Goal: Understand process/instructions

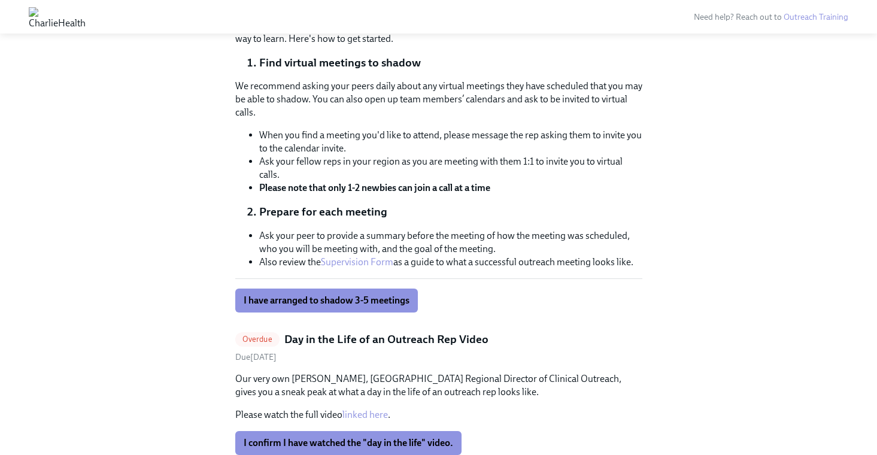
scroll to position [538, 0]
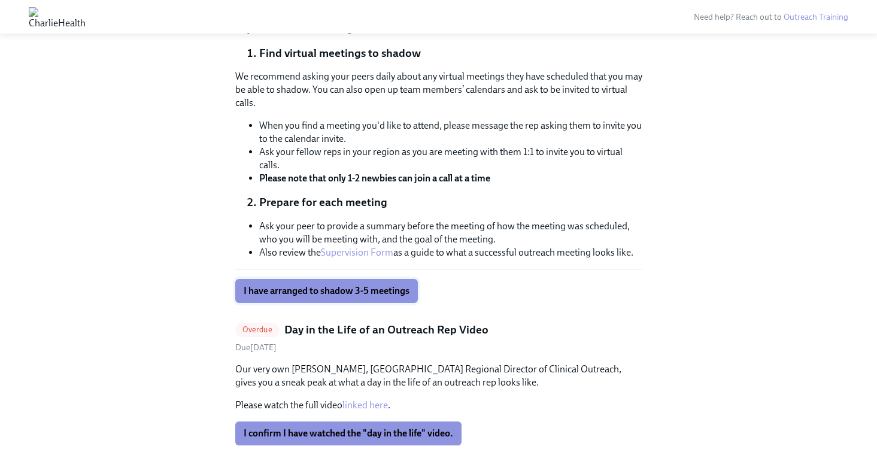
click at [370, 292] on span "I have arranged to shadow 3-5 meetings" at bounding box center [327, 291] width 166 height 12
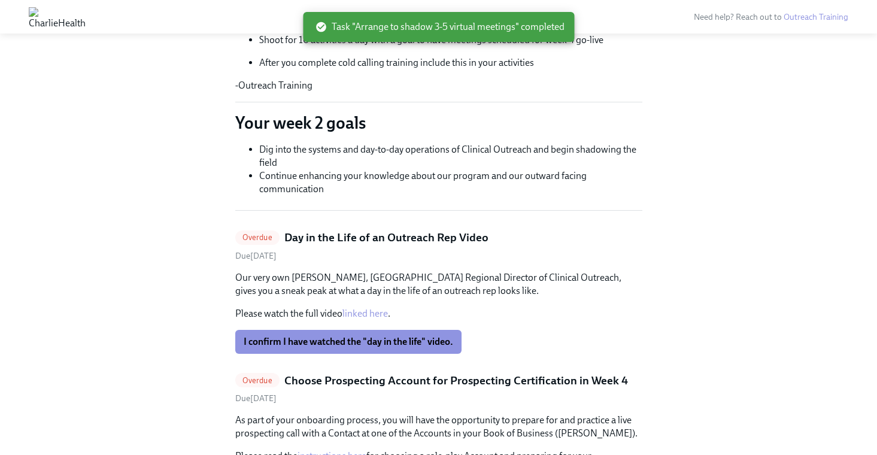
scroll to position [280, 0]
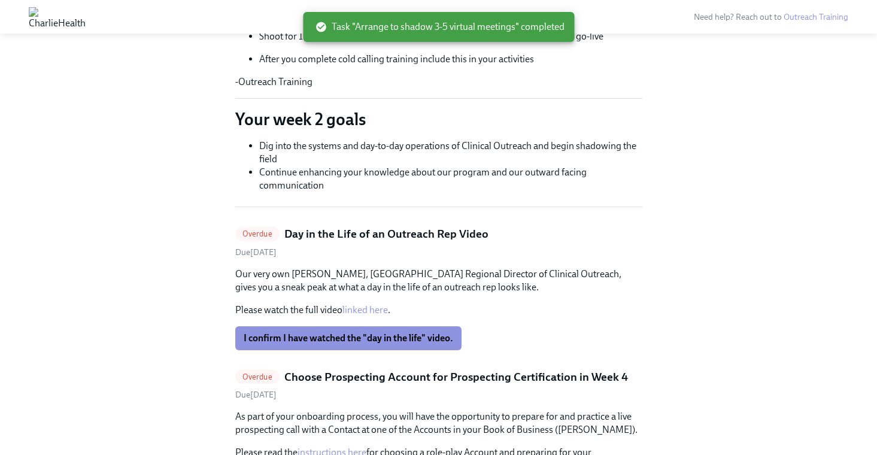
click at [367, 308] on link "linked here" at bounding box center [366, 309] width 46 height 11
click at [325, 337] on span "I confirm I have watched the "day in the life" video." at bounding box center [349, 338] width 210 height 12
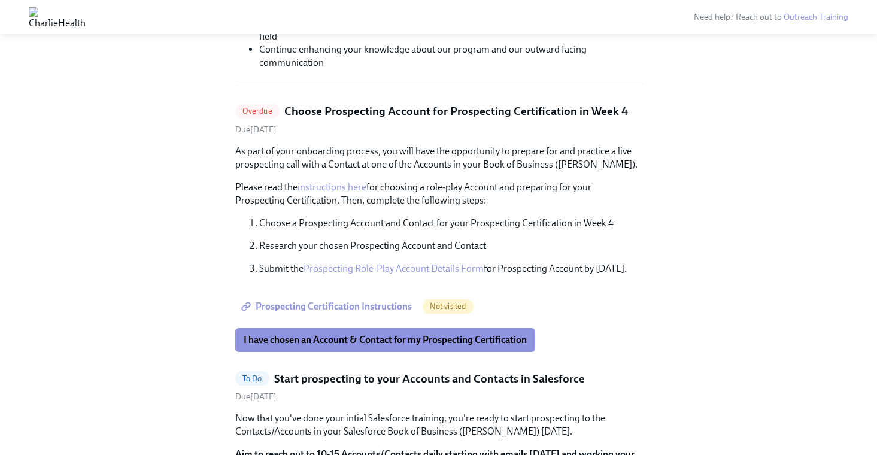
scroll to position [404, 0]
click at [355, 311] on span "Prospecting Certification Instructions" at bounding box center [328, 306] width 168 height 12
click at [364, 346] on button "I have chosen an Account & Contact for my Prospecting Certification" at bounding box center [385, 340] width 300 height 24
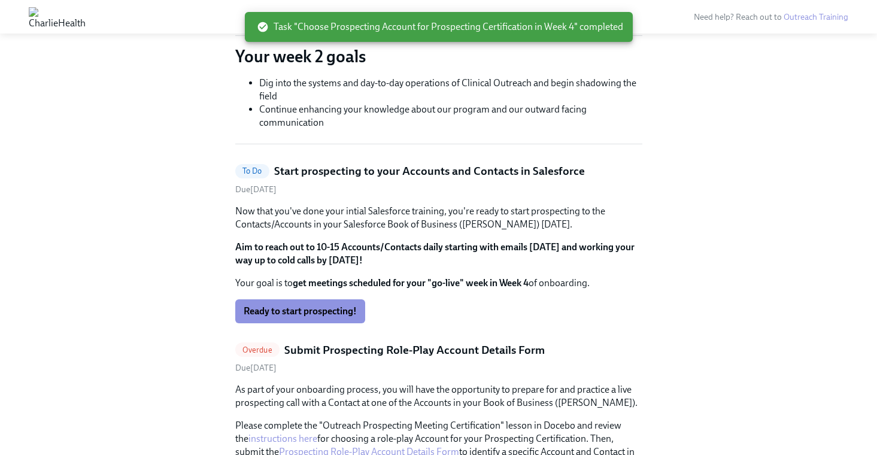
scroll to position [350, 0]
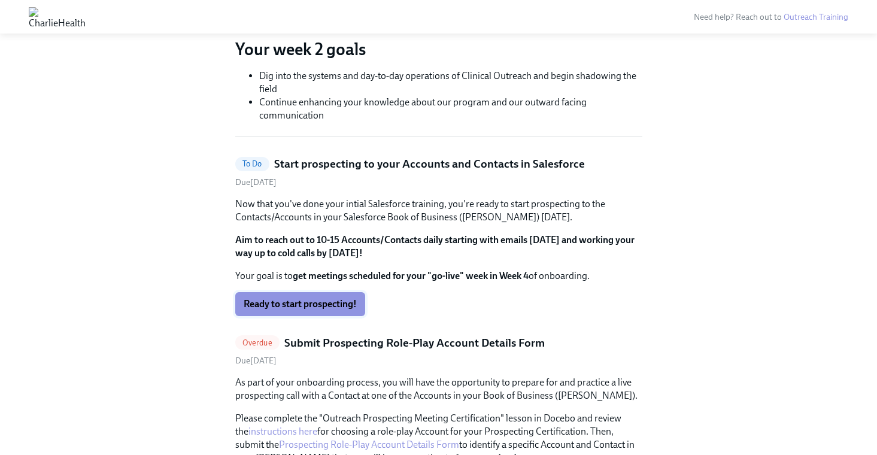
click at [342, 307] on span "Ready to start prospecting!" at bounding box center [300, 304] width 113 height 12
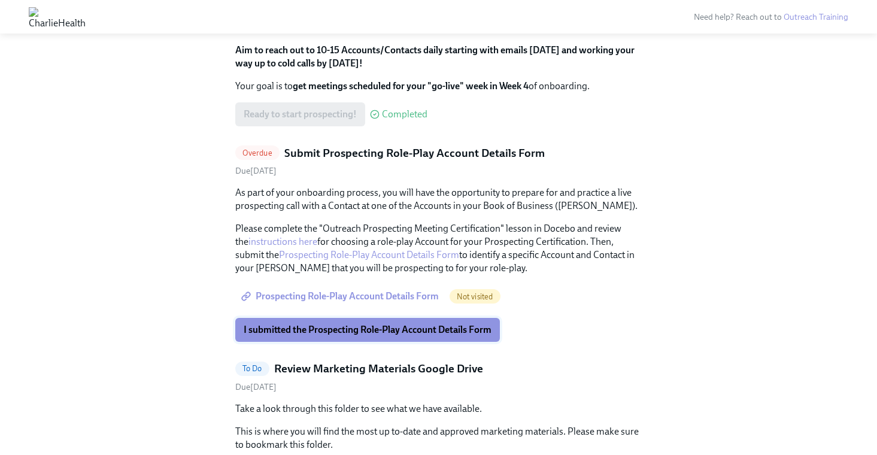
scroll to position [362, 0]
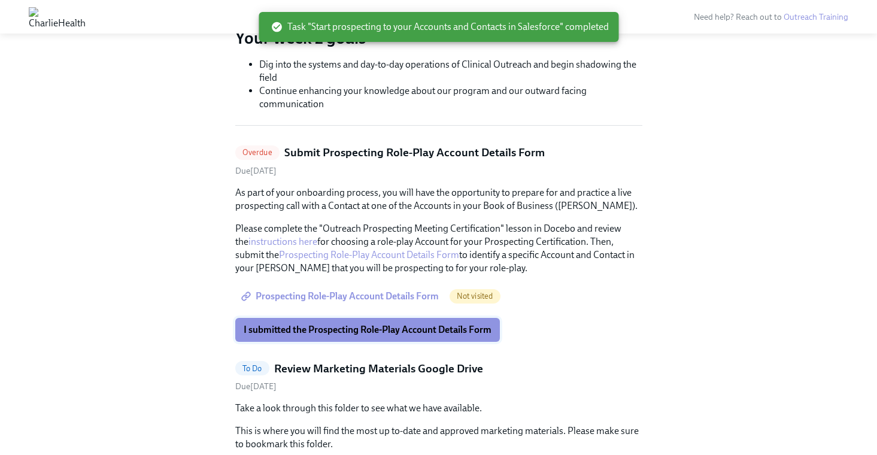
click at [341, 326] on span "I submitted the Prospecting Role-Play Account Details Form" at bounding box center [368, 330] width 248 height 12
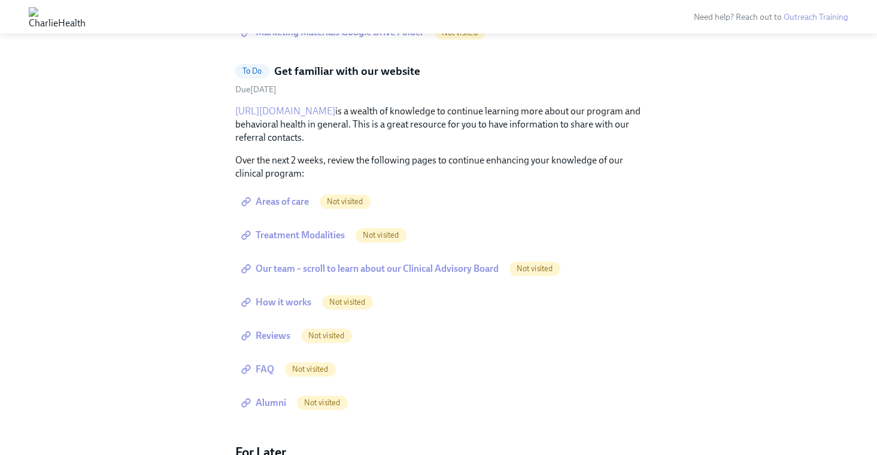
scroll to position [805, 0]
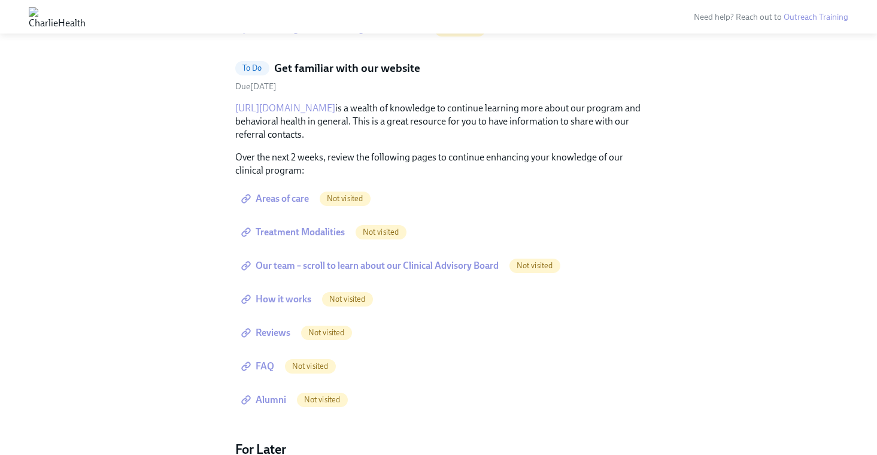
click at [281, 198] on span "Areas of care" at bounding box center [276, 199] width 65 height 12
click at [322, 232] on span "Treatment Modalities" at bounding box center [294, 232] width 101 height 12
click at [392, 274] on link "Our team – scroll to learn about our Clinical Advisory Board" at bounding box center [371, 266] width 272 height 24
click at [281, 298] on span "How it works" at bounding box center [278, 299] width 68 height 12
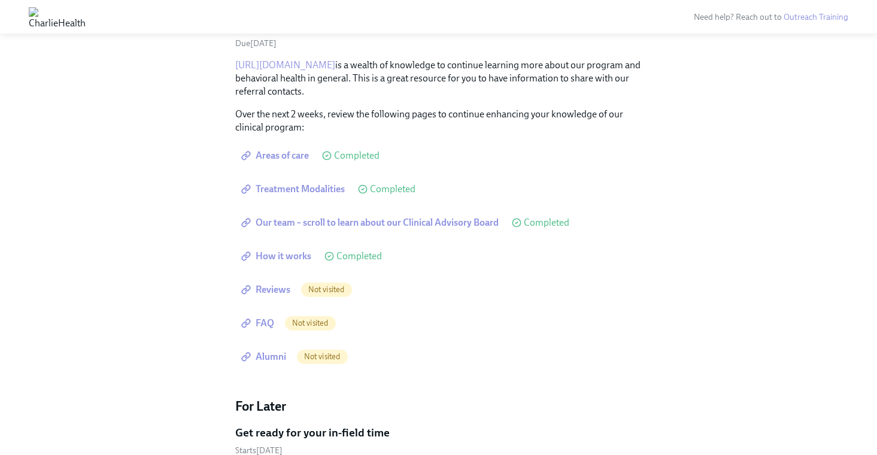
scroll to position [861, 0]
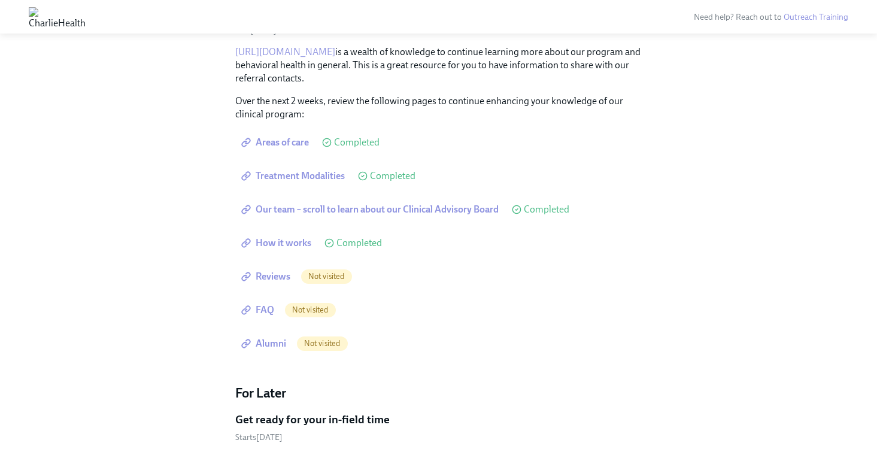
click at [276, 276] on span "Reviews" at bounding box center [267, 277] width 47 height 12
click at [266, 310] on span "FAQ" at bounding box center [259, 310] width 31 height 12
click at [278, 345] on span "Alumni" at bounding box center [265, 344] width 43 height 12
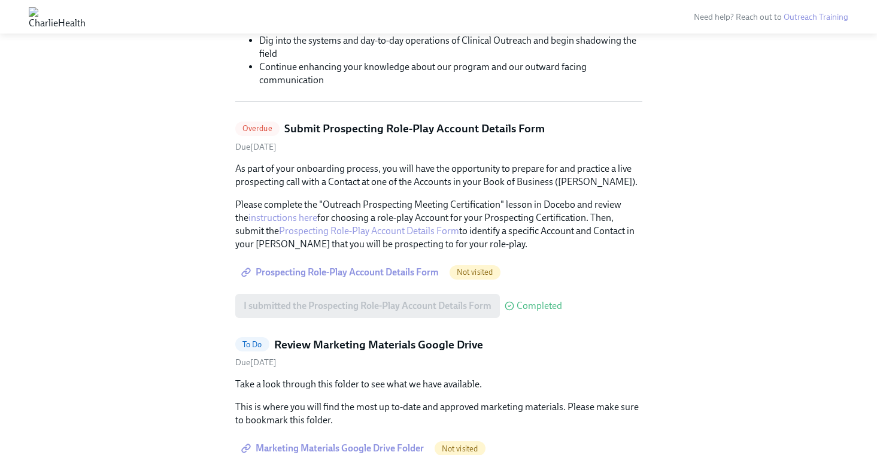
scroll to position [385, 0]
click at [361, 272] on span "Prospecting Role-Play Account Details Form" at bounding box center [341, 273] width 195 height 12
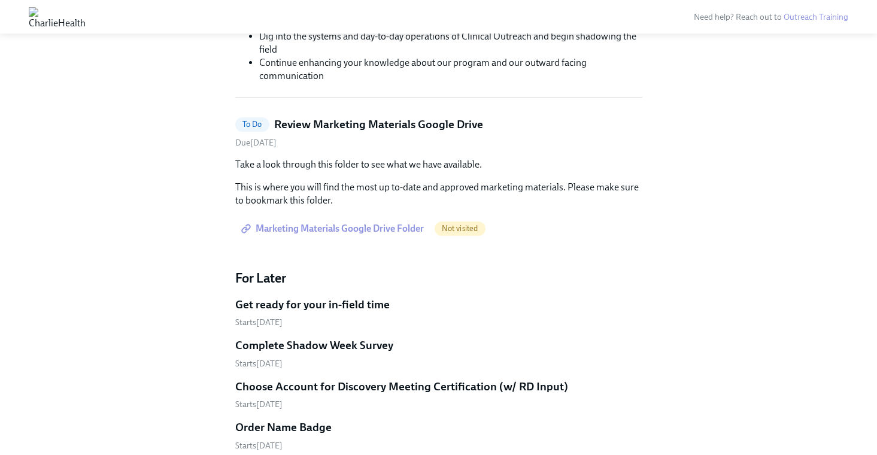
scroll to position [390, 0]
